Goal: Book appointment/travel/reservation

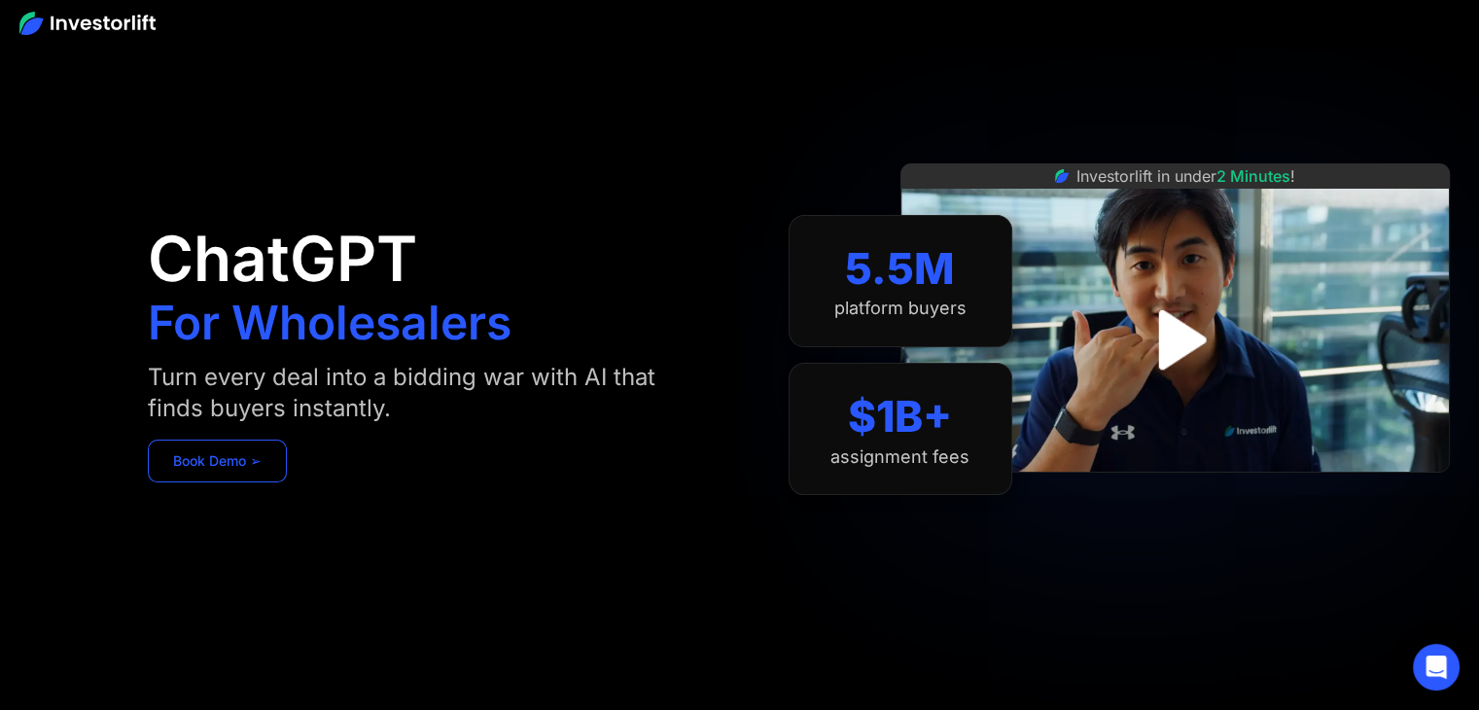
click at [248, 450] on link "Book Demo ➢" at bounding box center [217, 461] width 139 height 43
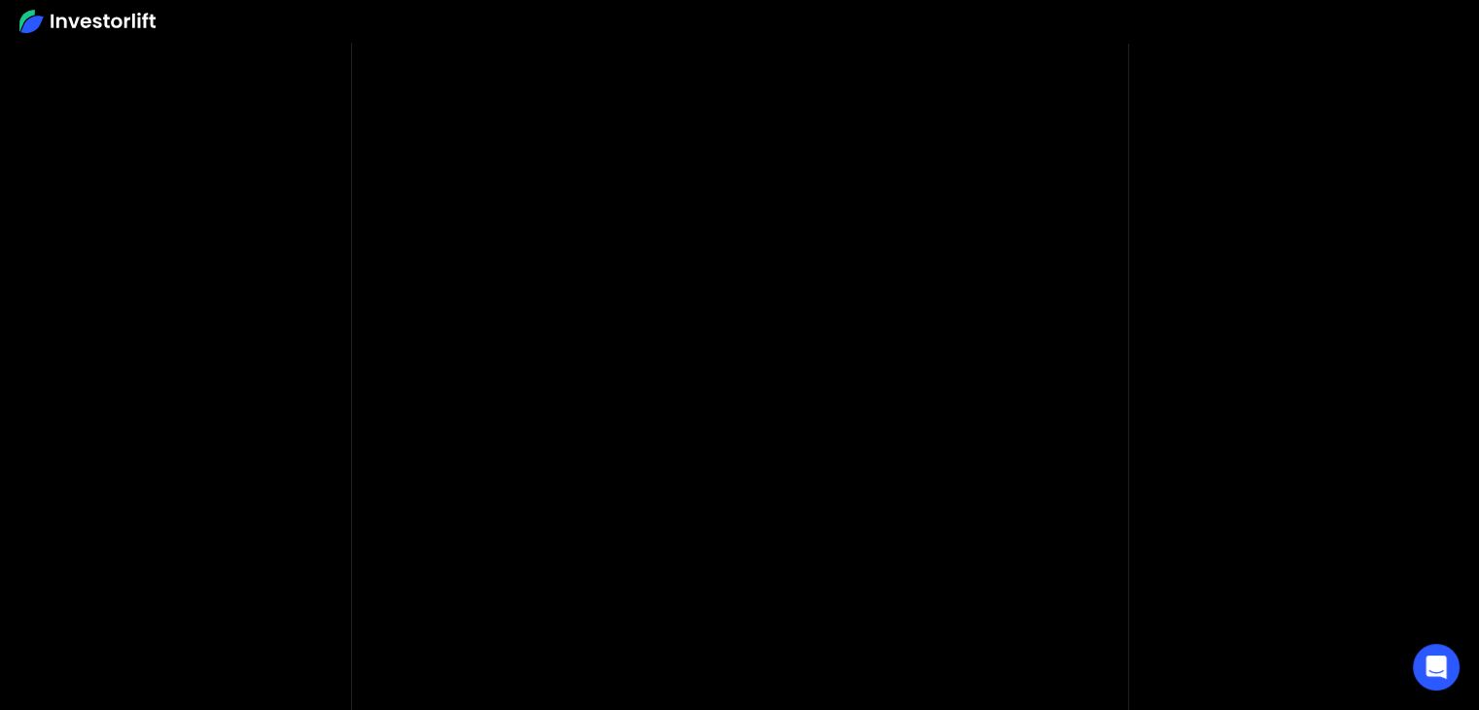
scroll to position [167, 0]
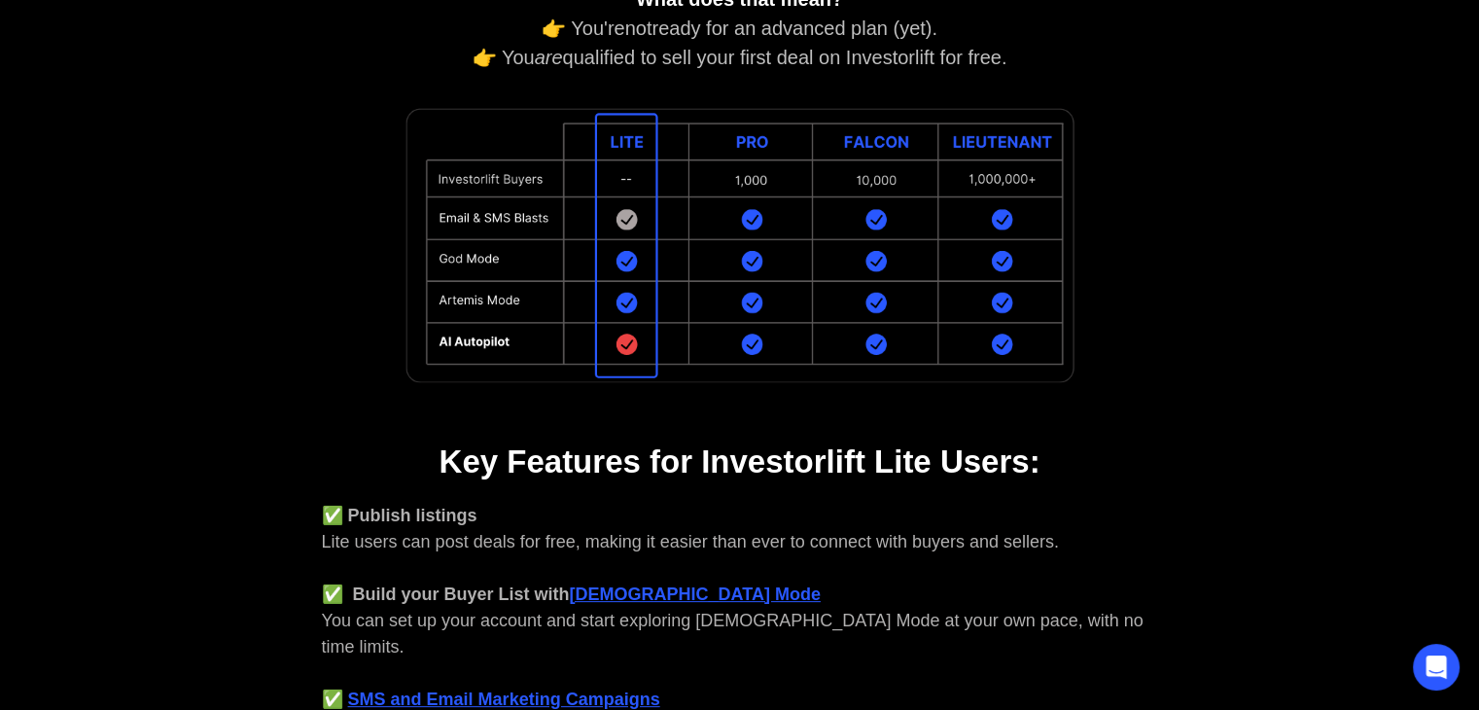
scroll to position [380, 0]
click at [739, 149] on img at bounding box center [740, 246] width 681 height 289
click at [753, 215] on img at bounding box center [740, 246] width 681 height 289
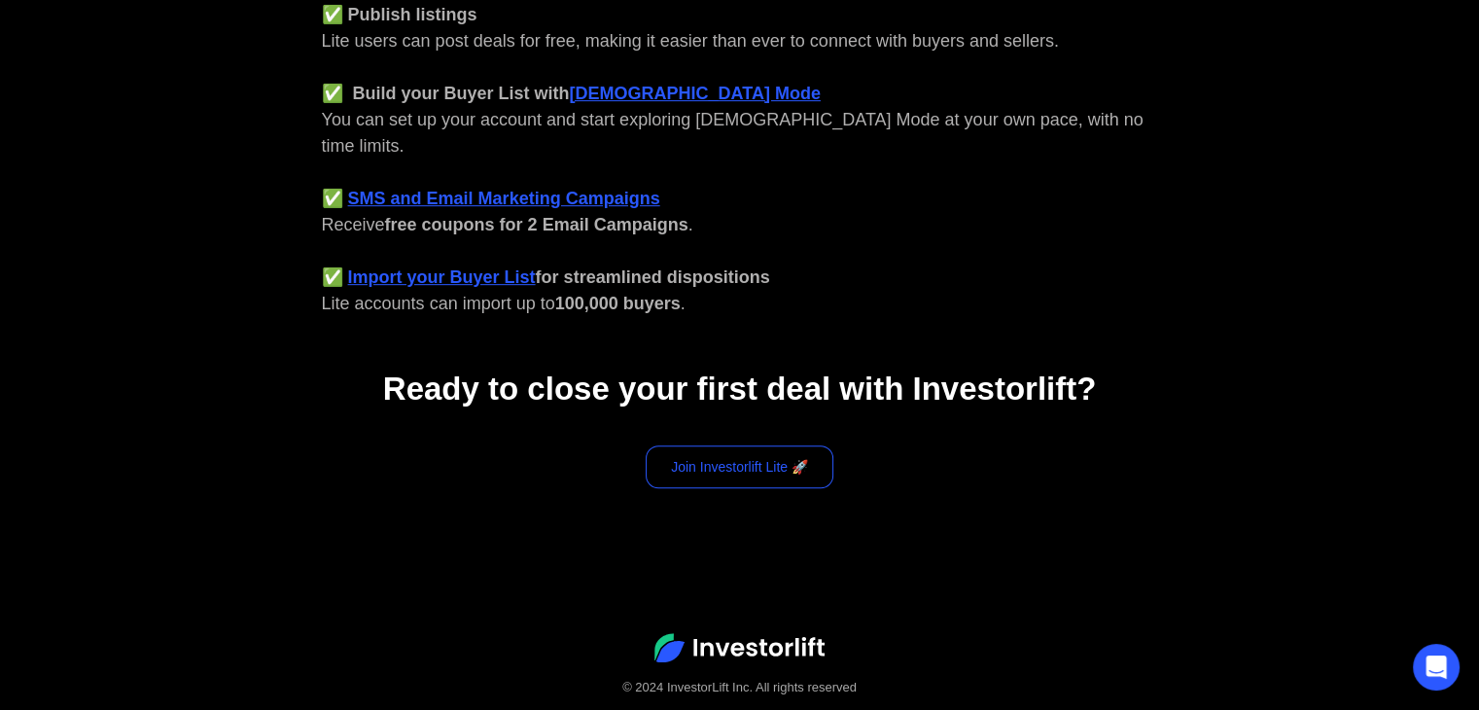
scroll to position [906, 0]
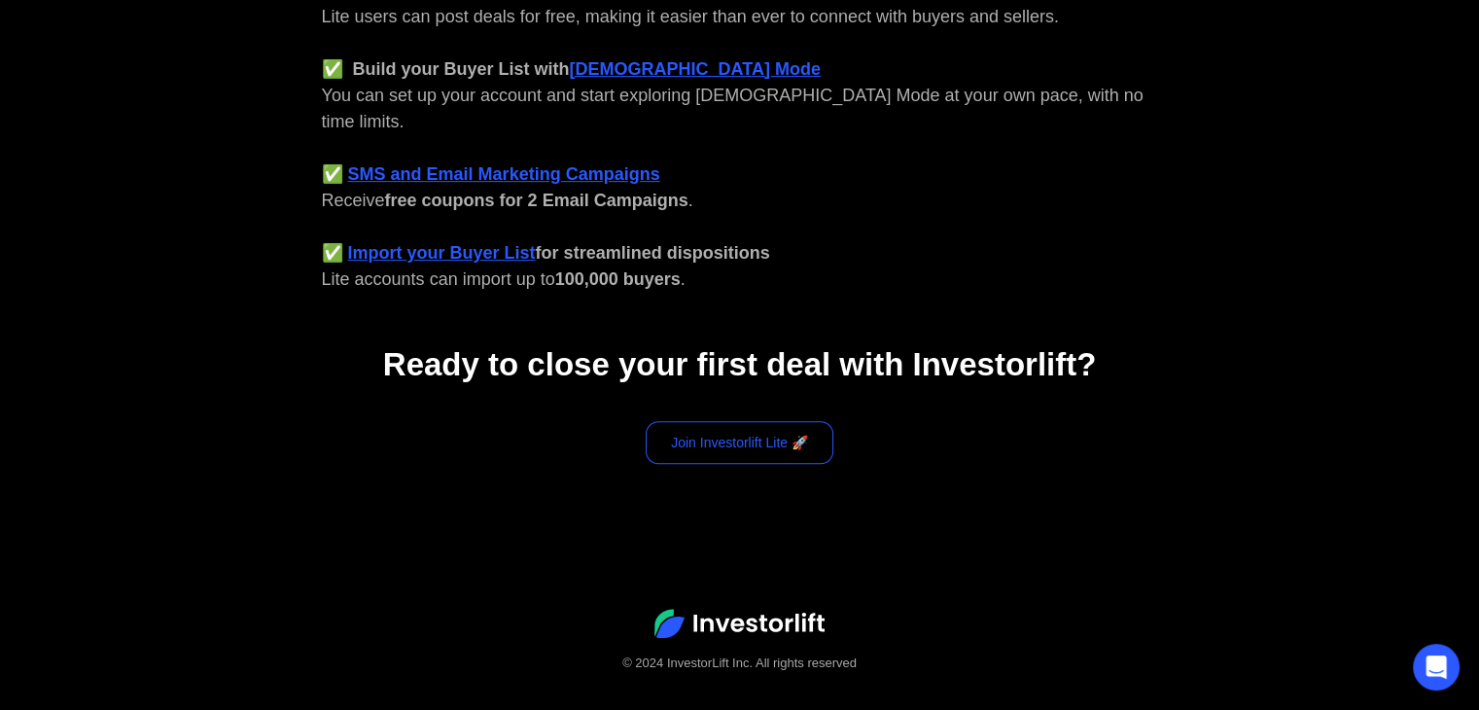
click at [712, 422] on link "Join Investorlift Lite 🚀" at bounding box center [740, 442] width 188 height 43
